Goal: Check status: Check status

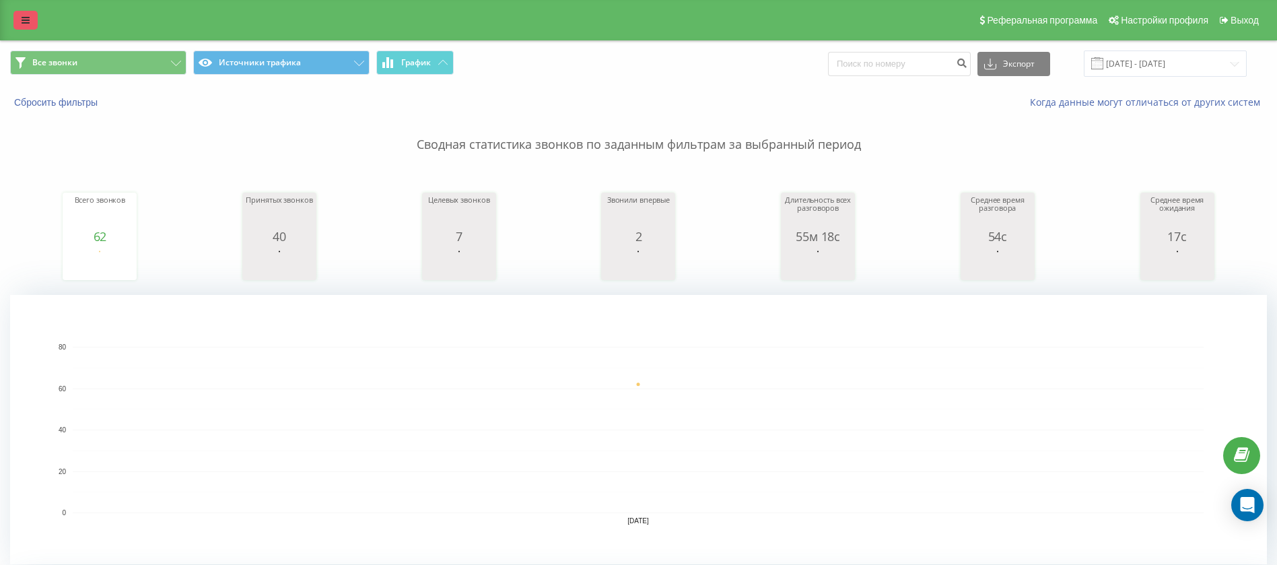
click at [26, 16] on icon at bounding box center [26, 19] width 8 height 9
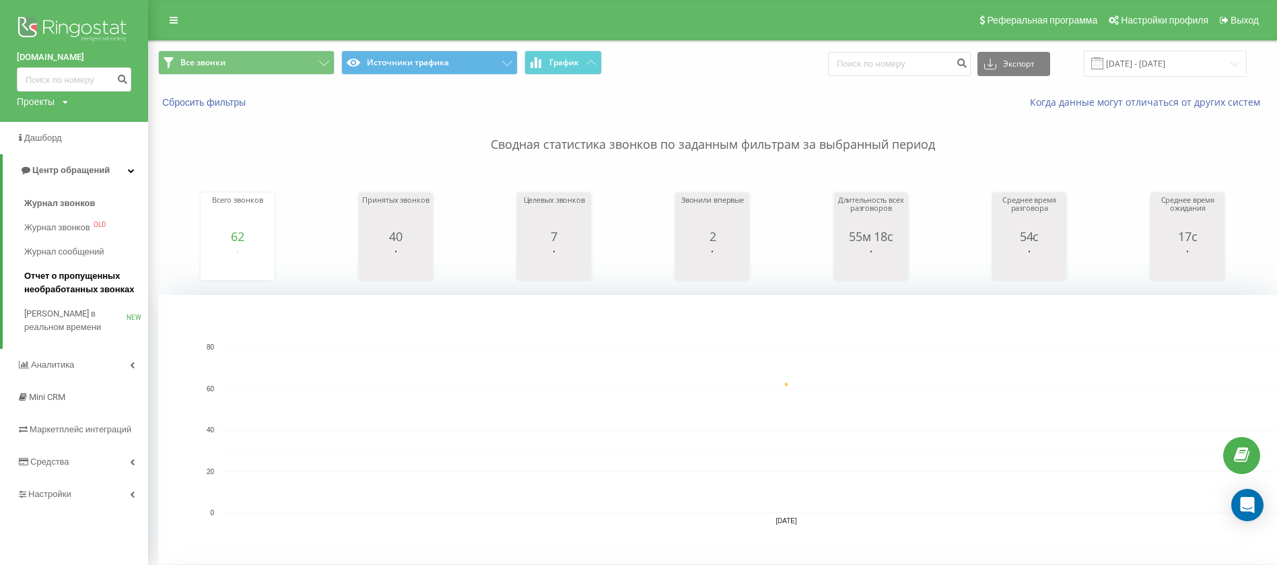
click at [91, 294] on span "Отчет о пропущенных необработанных звонках" at bounding box center [82, 282] width 117 height 27
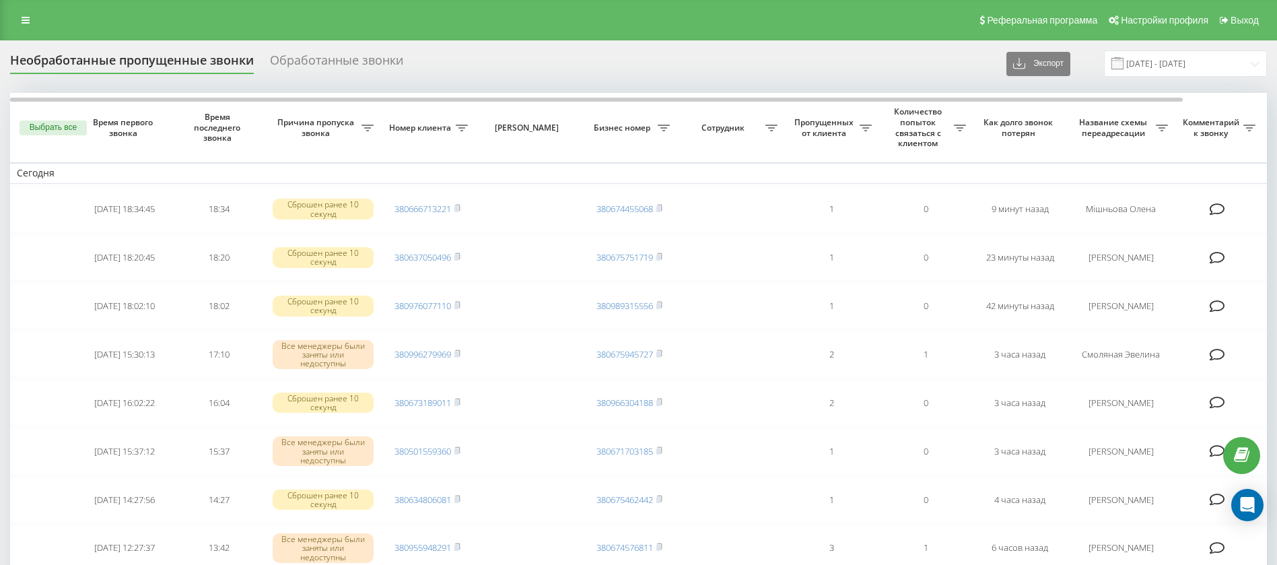
scroll to position [18, 0]
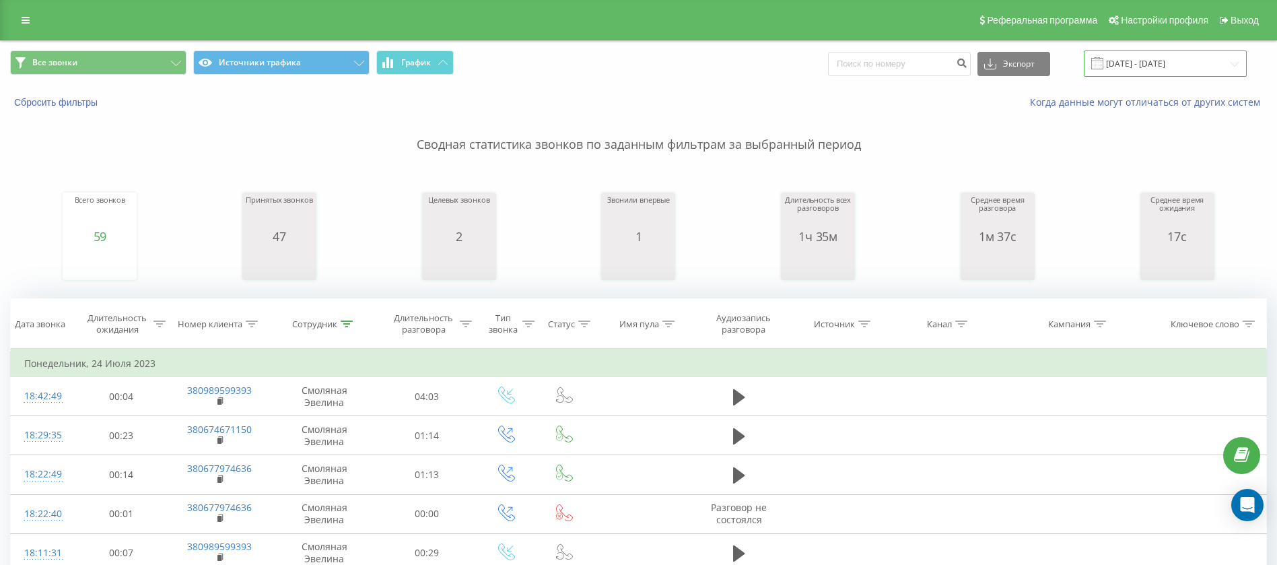
click at [1160, 67] on input "24.07.2023 - 24.07.2023" at bounding box center [1165, 63] width 163 height 26
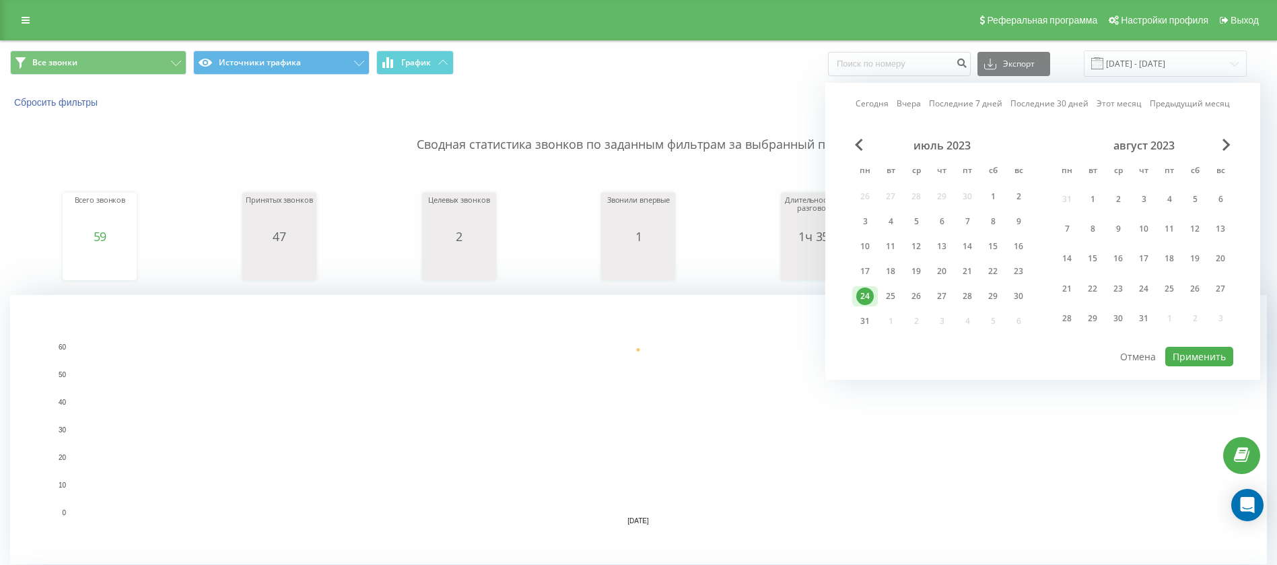
click at [870, 99] on link "Сегодня" at bounding box center [872, 103] width 33 height 13
click at [1192, 355] on button "Применить" at bounding box center [1199, 357] width 68 height 20
type input "22.09.2025 - 22.09.2025"
